Goal: Task Accomplishment & Management: Complete application form

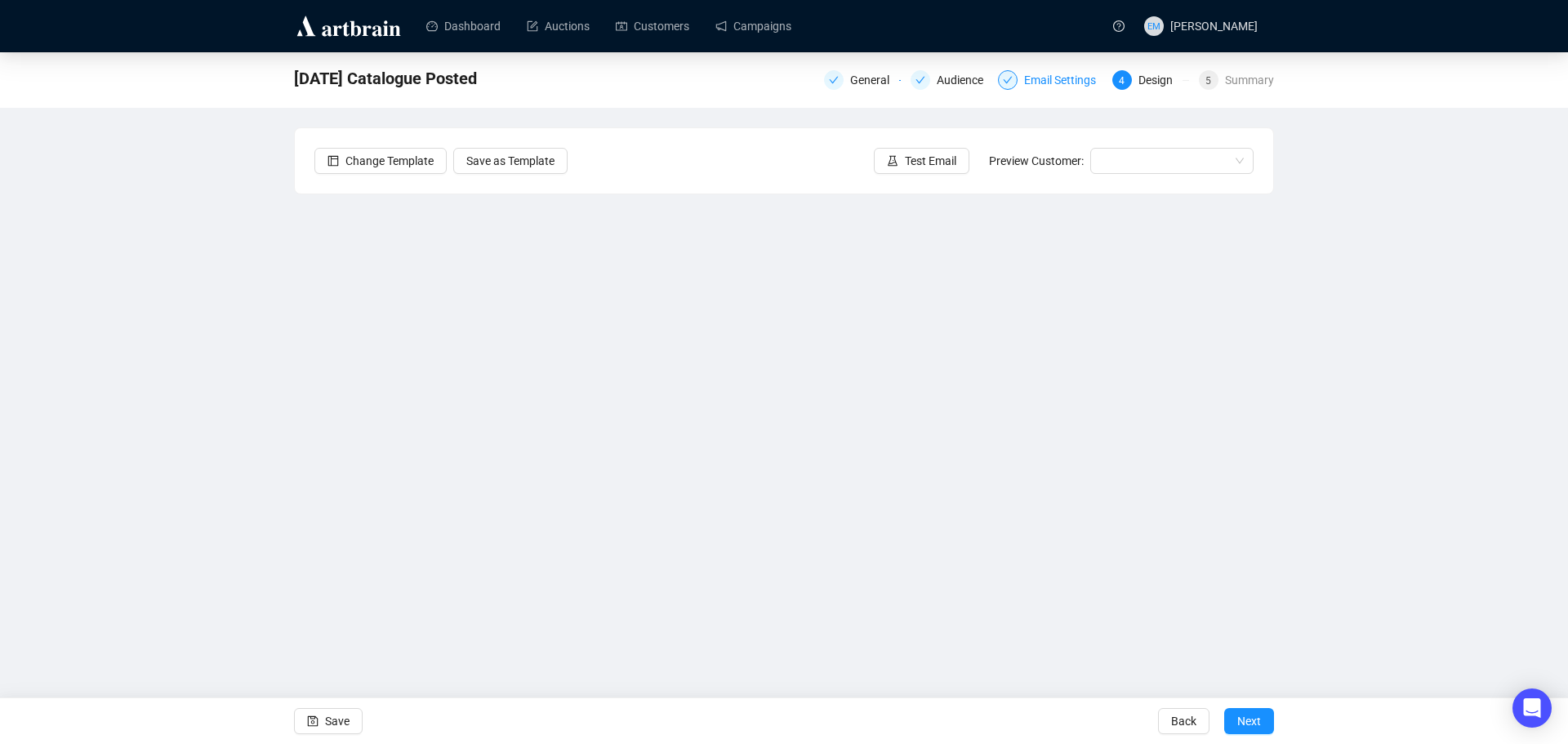
click at [1043, 75] on div "Email Settings" at bounding box center [1064, 80] width 82 height 19
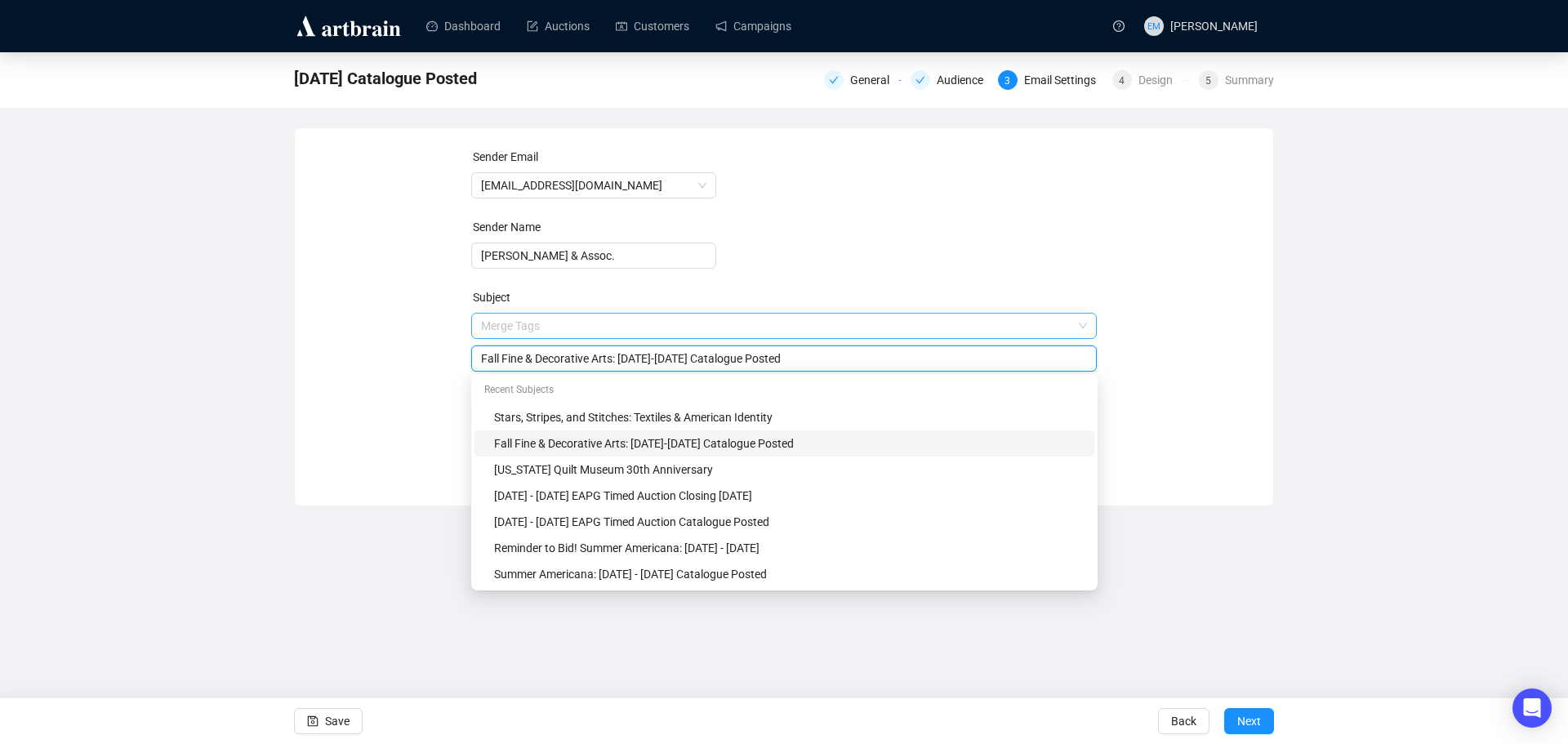
click at [687, 325] on span "Merge Tags Fall Fine & Decorative Arts: [DATE]-[DATE] Catalogue Posted" at bounding box center [784, 342] width 626 height 45
type input "Fall Fine & Decorative Arts: [DATE]-[DATE] Catalogue Posted"
click at [1172, 376] on div "Sender Email [EMAIL_ADDRESS][DOMAIN_NAME] Sender Name [PERSON_NAME] & Assoc. Su…" at bounding box center [784, 305] width 939 height 314
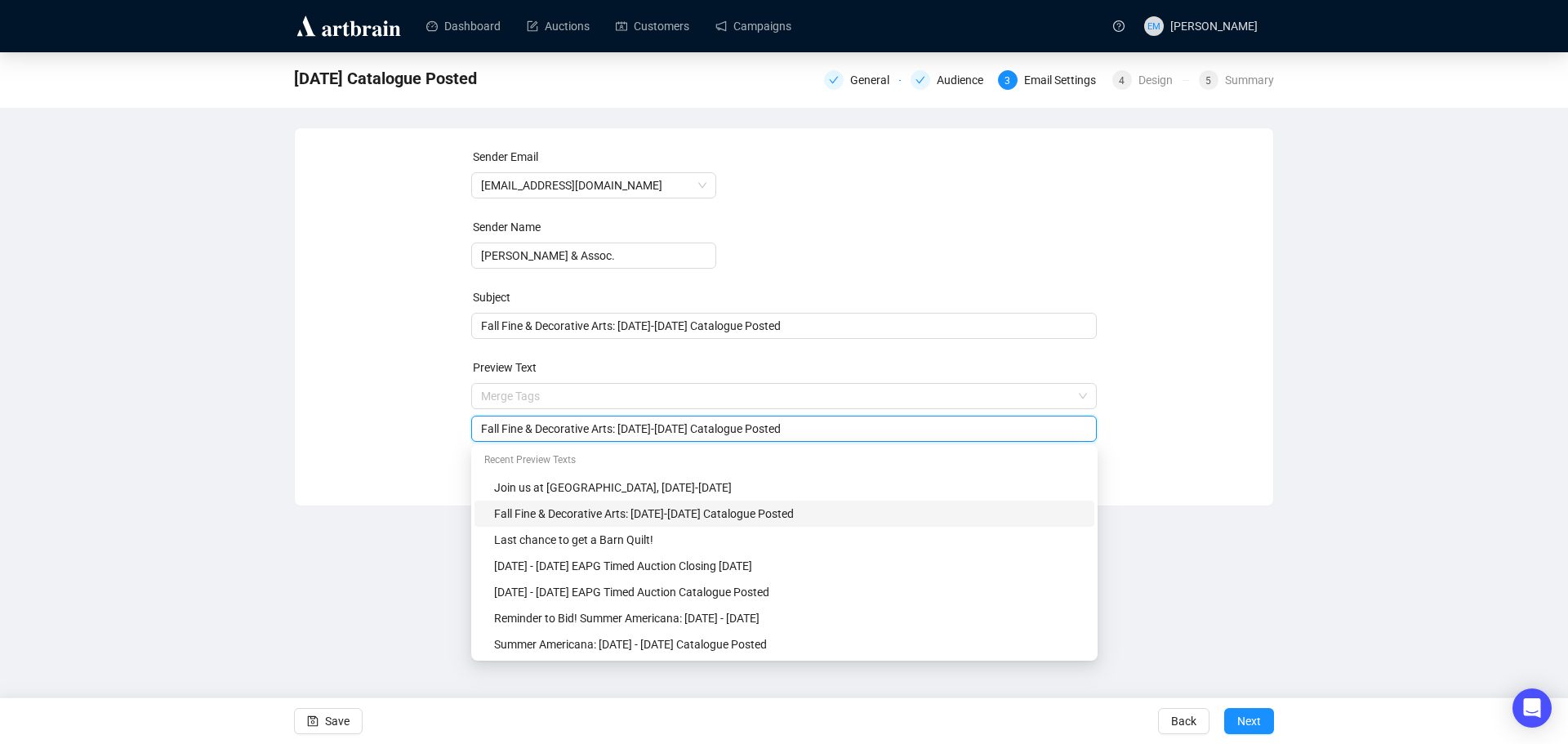
click at [686, 429] on input "Fall Fine & Decorative Arts: [DATE]-[DATE] Catalogue Posted" at bounding box center [784, 429] width 606 height 18
type input "Fall Fine & Decorative Arts: [DATE]-[DATE] Catalogue Posted"
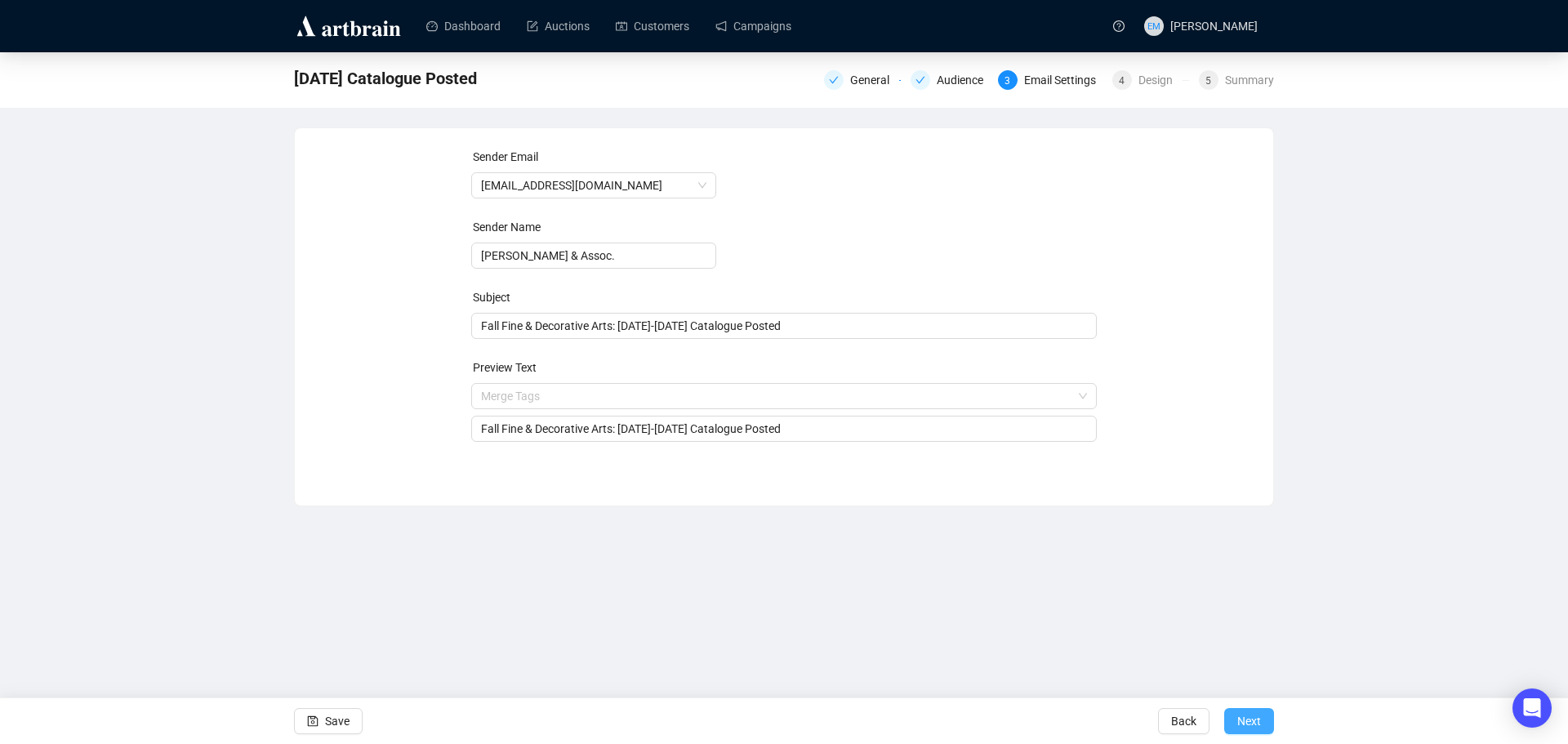
click at [1247, 720] on span "Next" at bounding box center [1248, 720] width 24 height 45
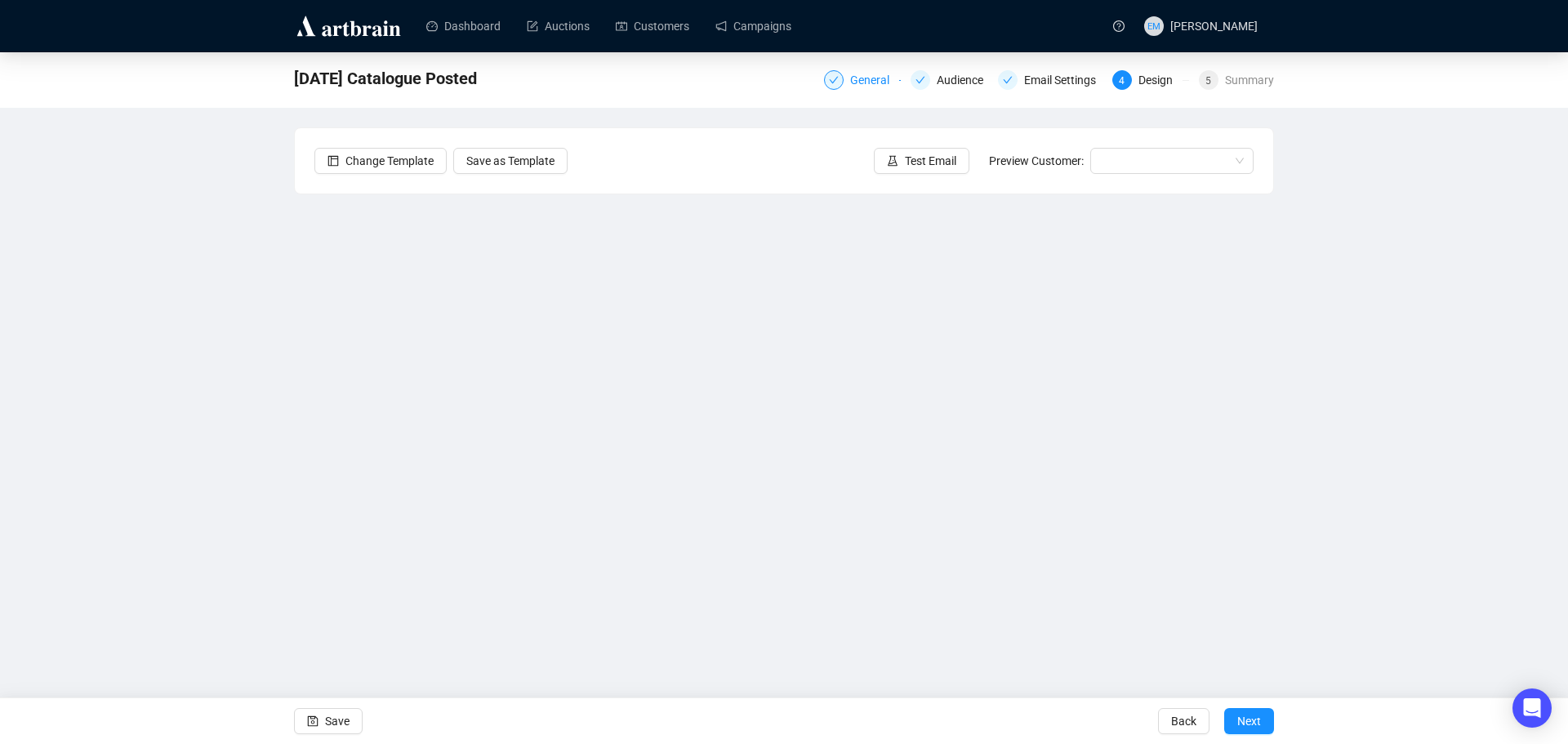
click at [883, 75] on div "General" at bounding box center [875, 80] width 49 height 19
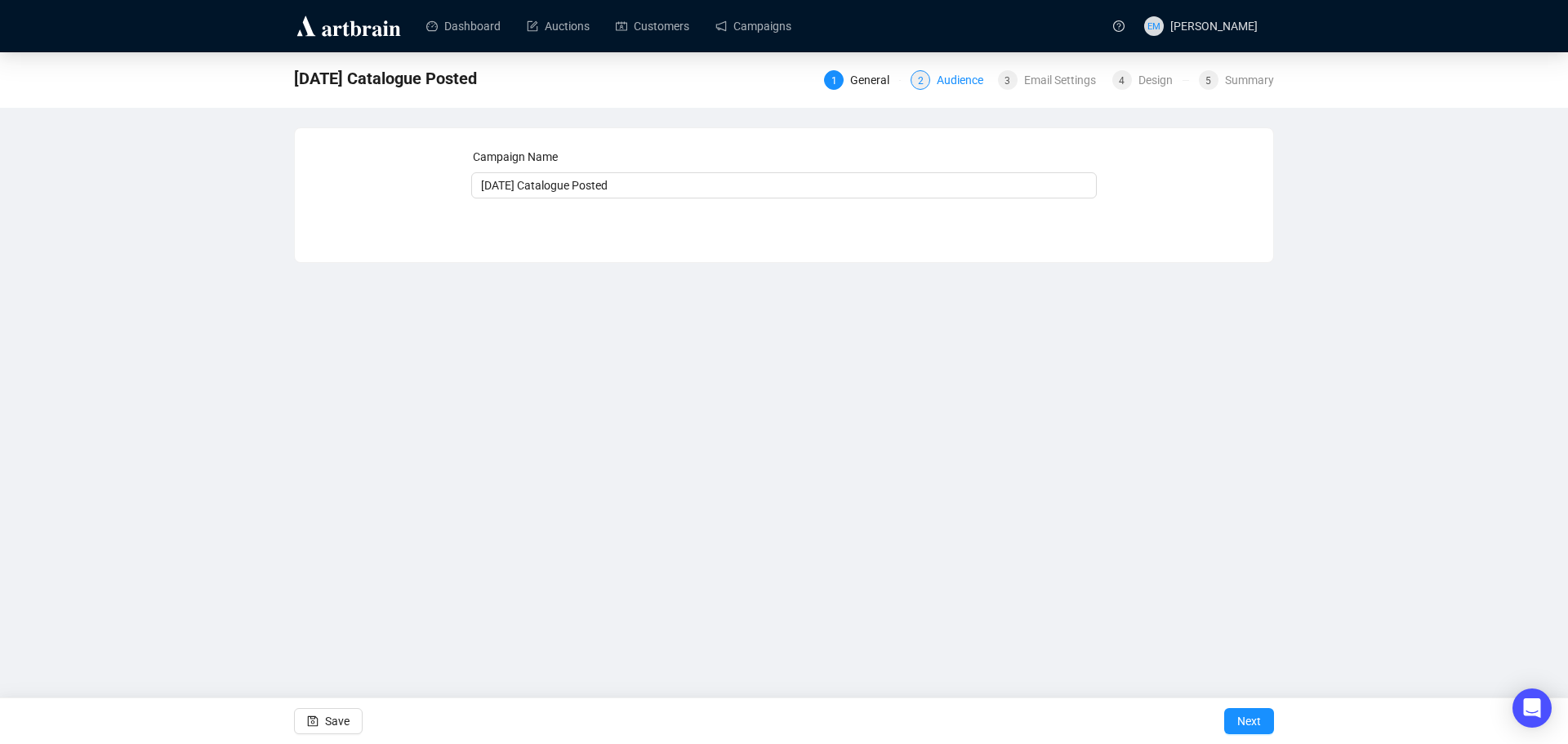
click at [956, 82] on div "Audience" at bounding box center [964, 80] width 57 height 19
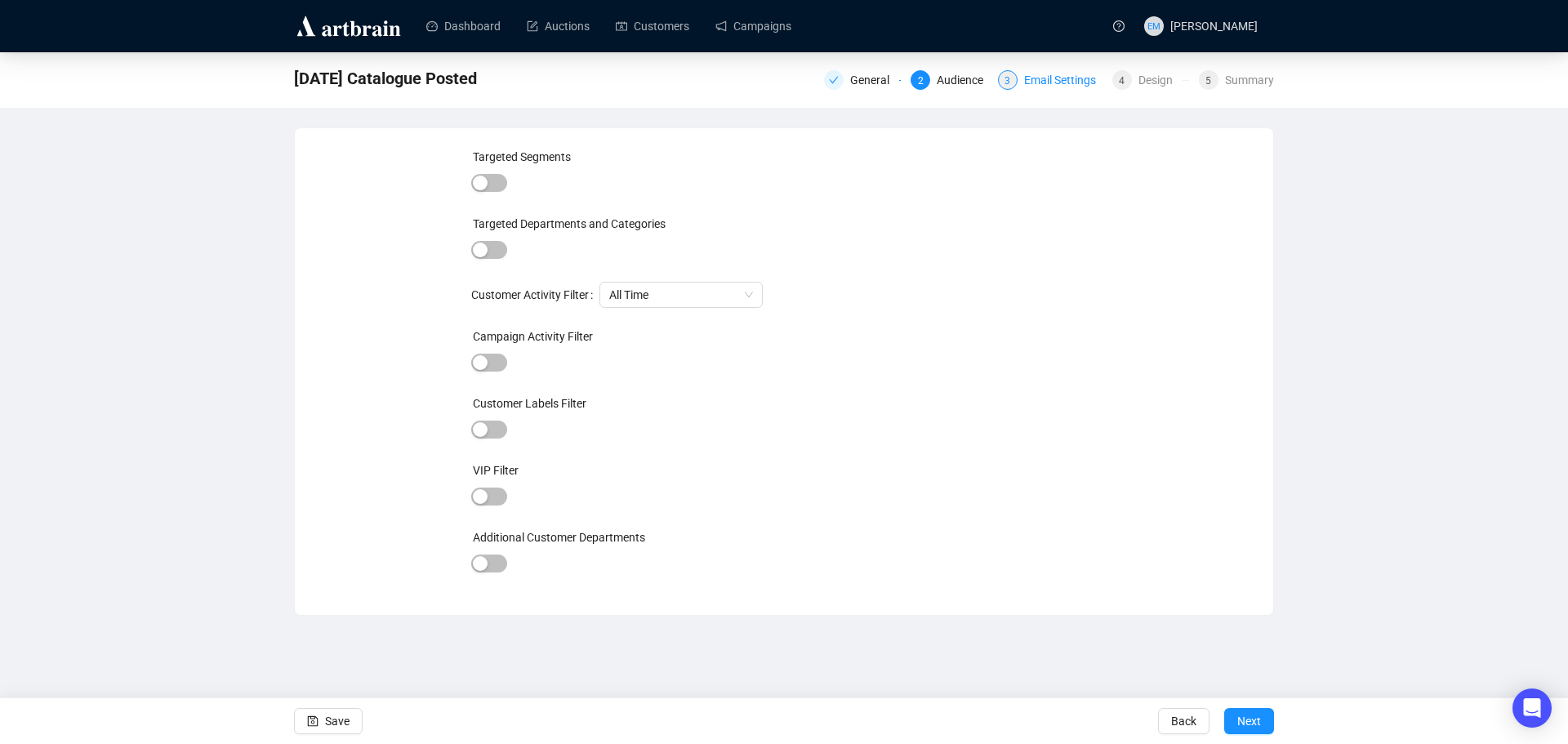
click at [1025, 79] on div "Email Settings" at bounding box center [1064, 80] width 82 height 19
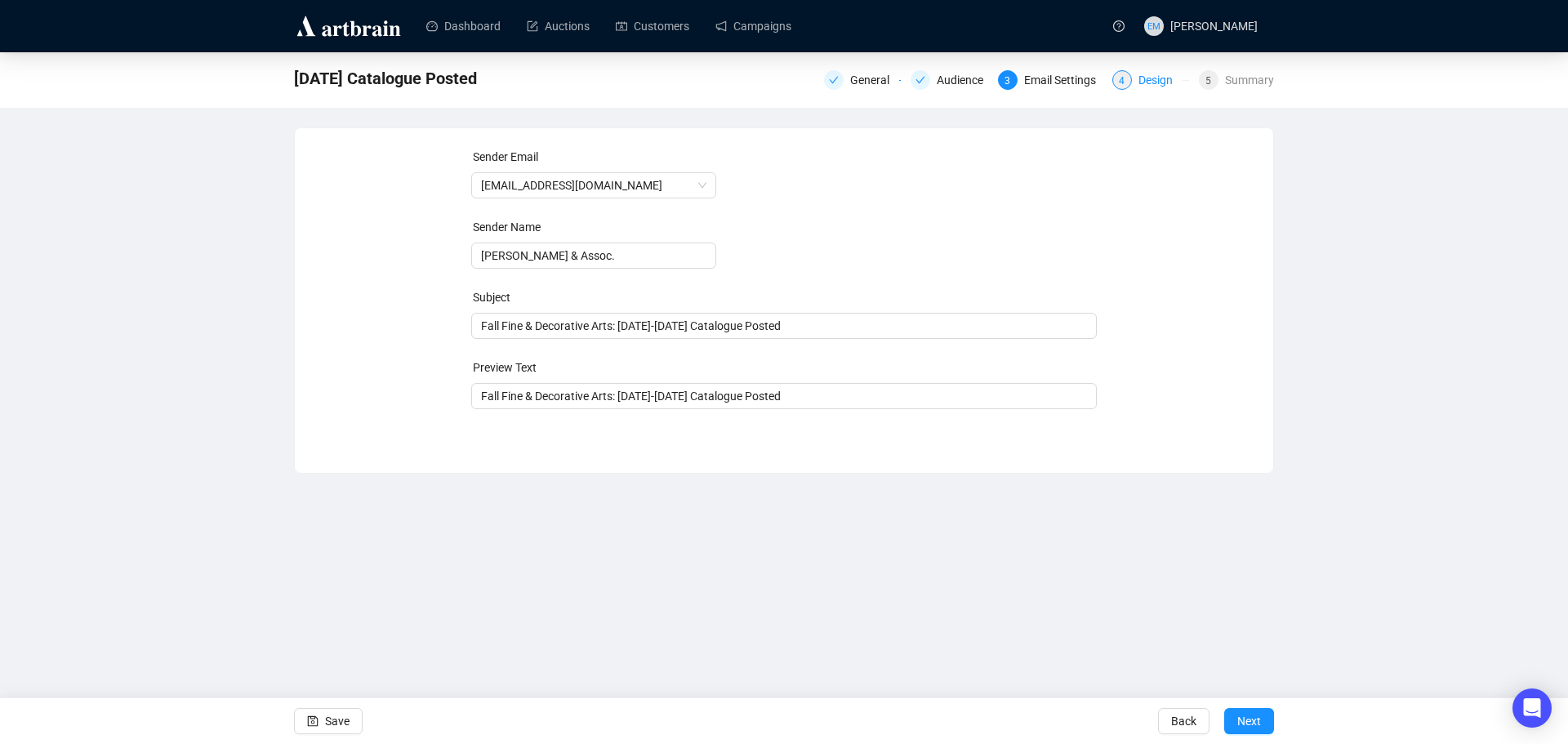
click at [1143, 76] on div "Design" at bounding box center [1160, 80] width 44 height 19
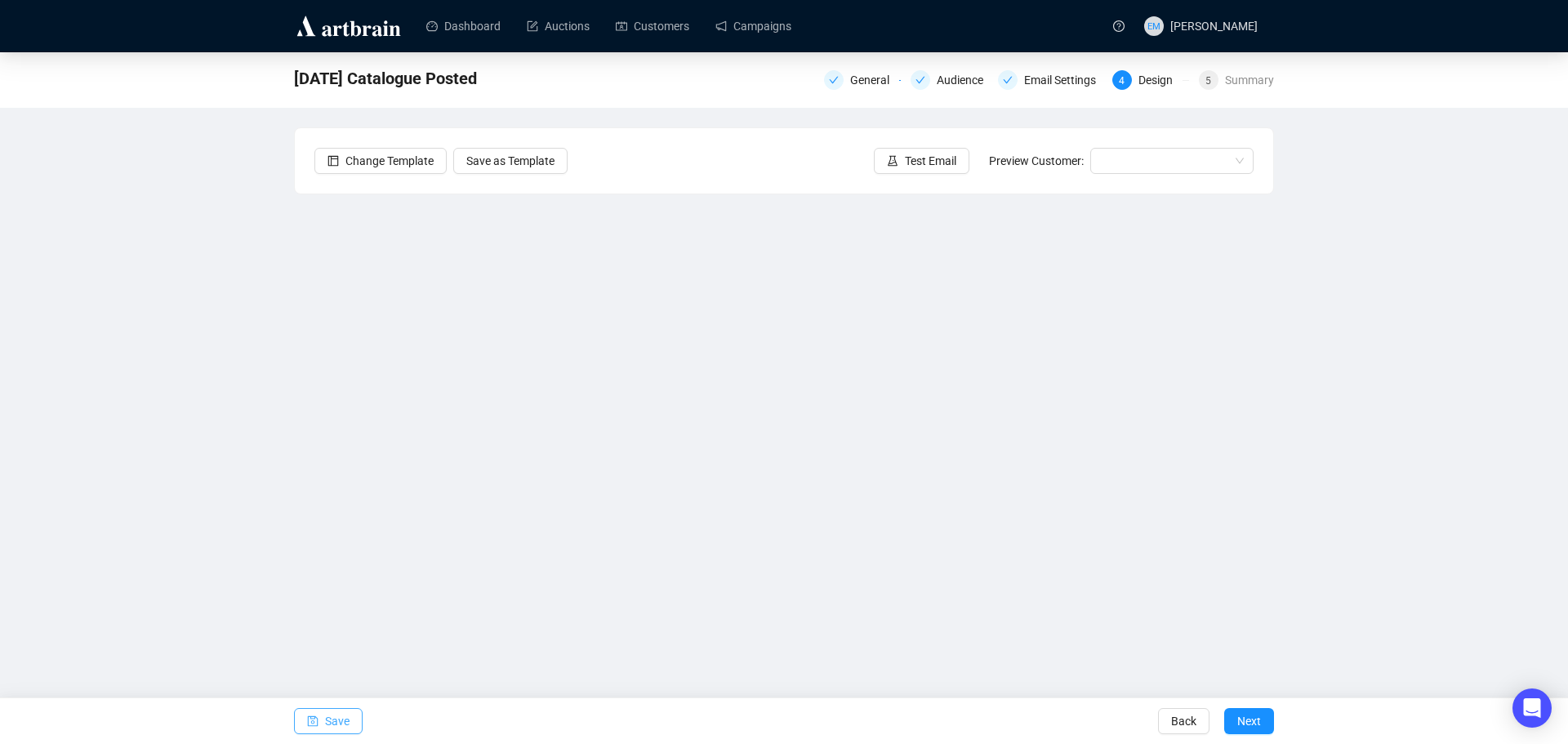
click at [335, 721] on span "Save" at bounding box center [337, 720] width 24 height 45
